Goal: Navigation & Orientation: Go to known website

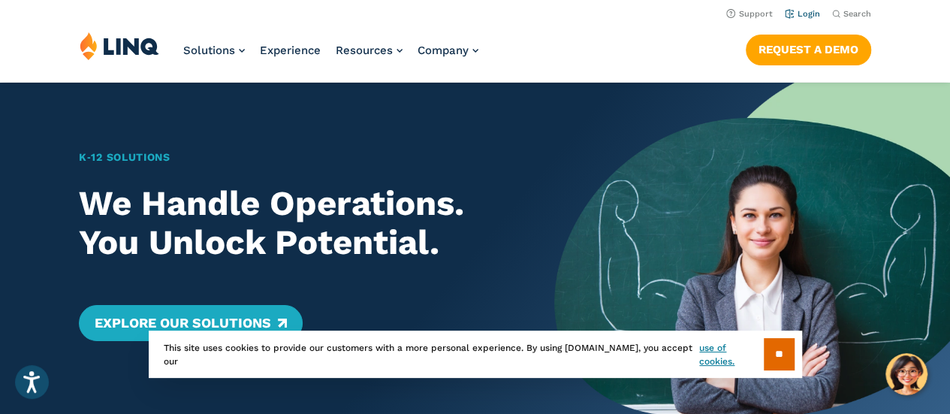
click at [810, 11] on link "Login" at bounding box center [802, 14] width 35 height 10
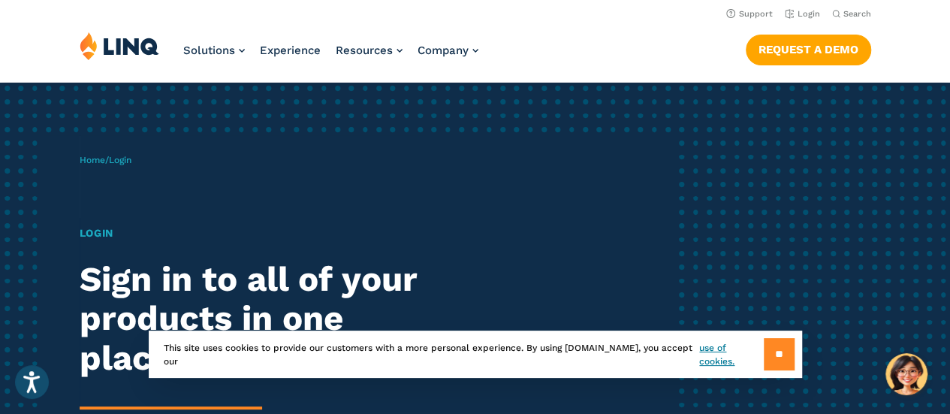
click at [781, 352] on input "**" at bounding box center [779, 354] width 31 height 32
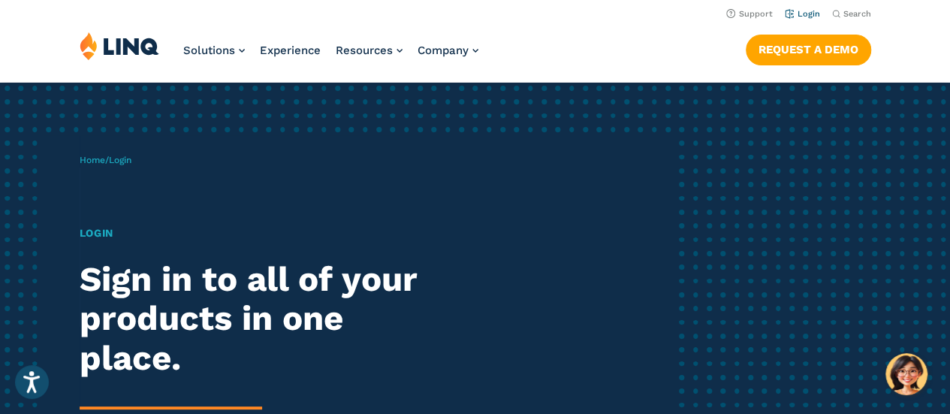
click at [803, 13] on link "Login" at bounding box center [802, 14] width 35 height 10
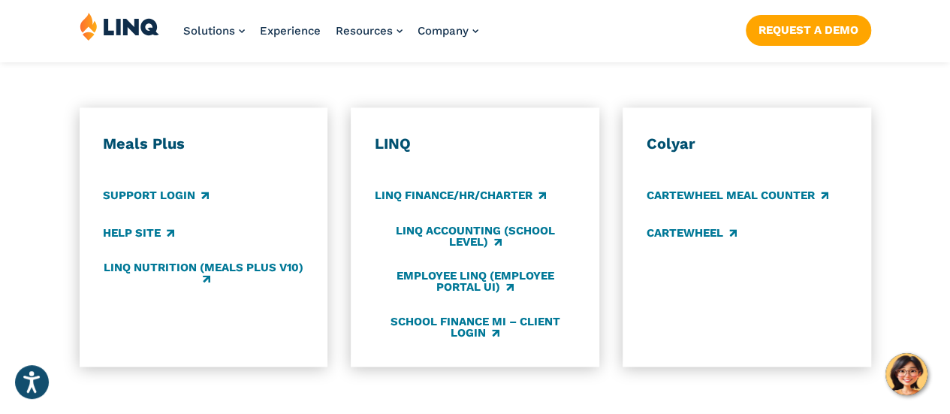
scroll to position [834, 0]
